Goal: Information Seeking & Learning: Learn about a topic

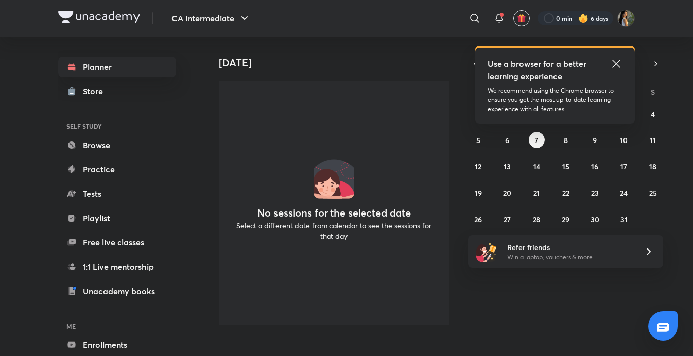
click at [620, 67] on icon at bounding box center [617, 64] width 8 height 8
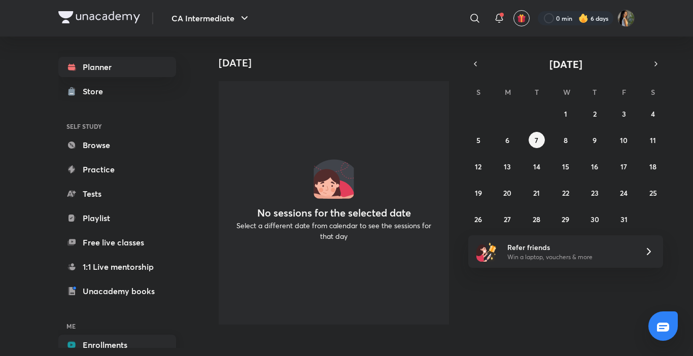
click at [130, 343] on link "Enrollments" at bounding box center [117, 345] width 118 height 20
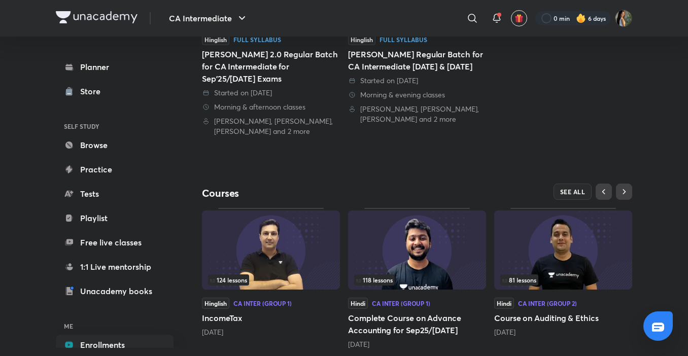
scroll to position [244, 0]
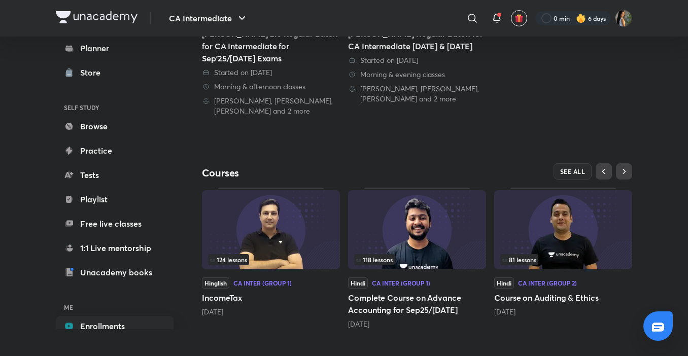
click at [515, 262] on span "81 lessons" at bounding box center [519, 260] width 34 height 6
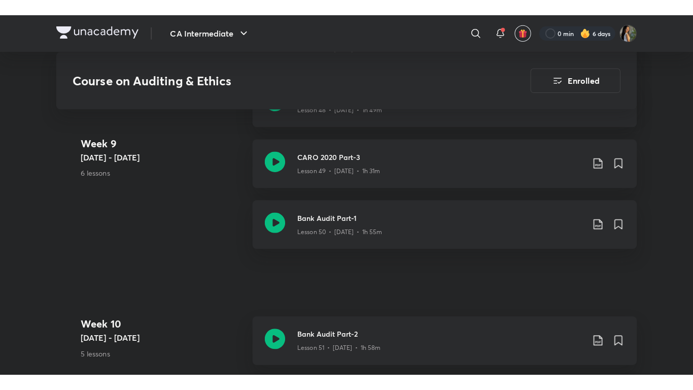
scroll to position [3939, 0]
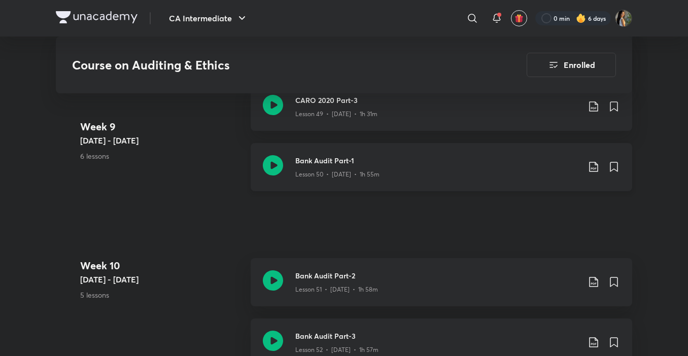
click at [496, 176] on div "Lesson 50 • [DATE] • 1h 55m" at bounding box center [437, 172] width 284 height 13
